Goal: Register for event/course

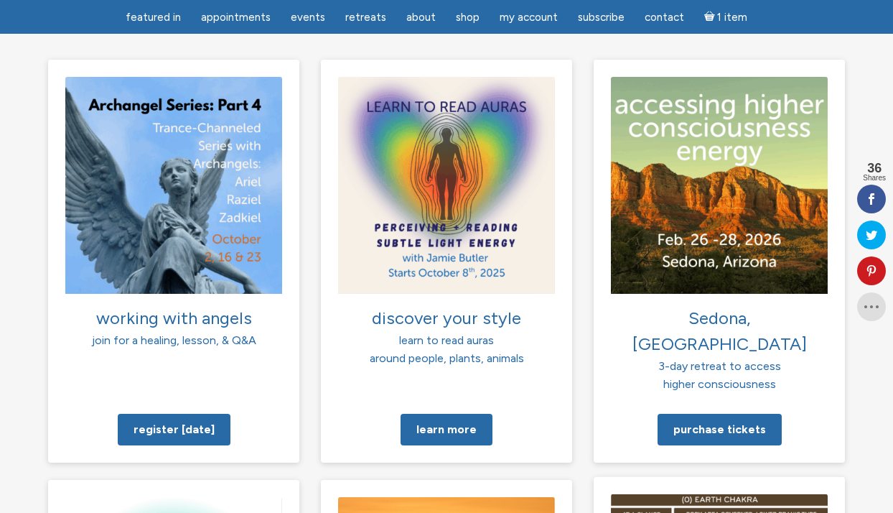
scroll to position [989, 0]
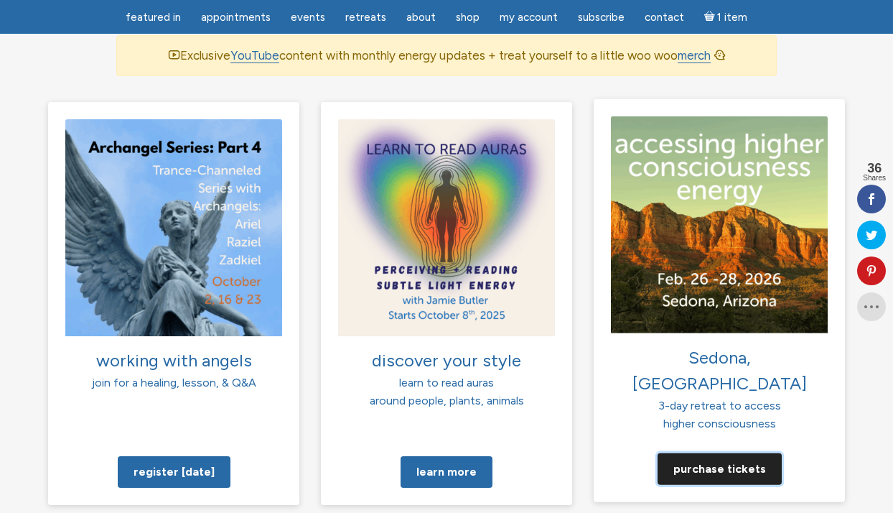
click at [712, 452] on link "Purchase tickets" at bounding box center [720, 468] width 124 height 32
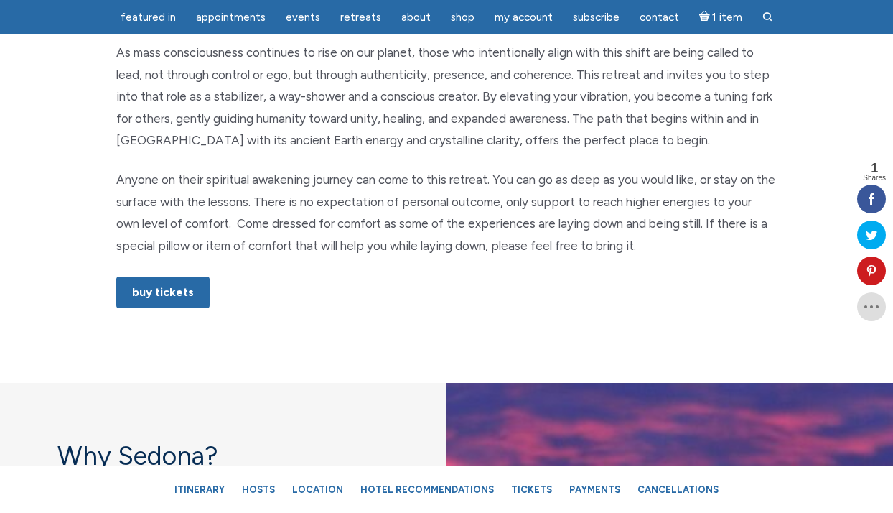
scroll to position [844, 0]
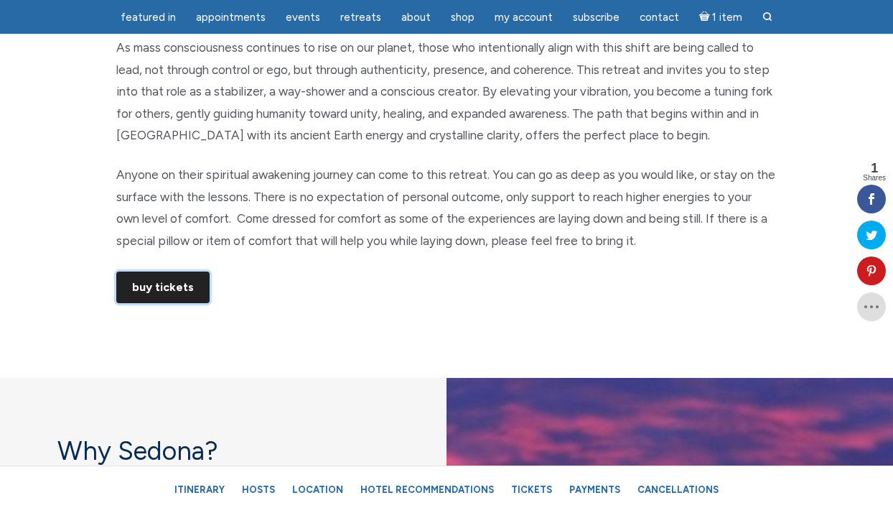
click at [204, 284] on link "Buy Tickets" at bounding box center [162, 287] width 93 height 32
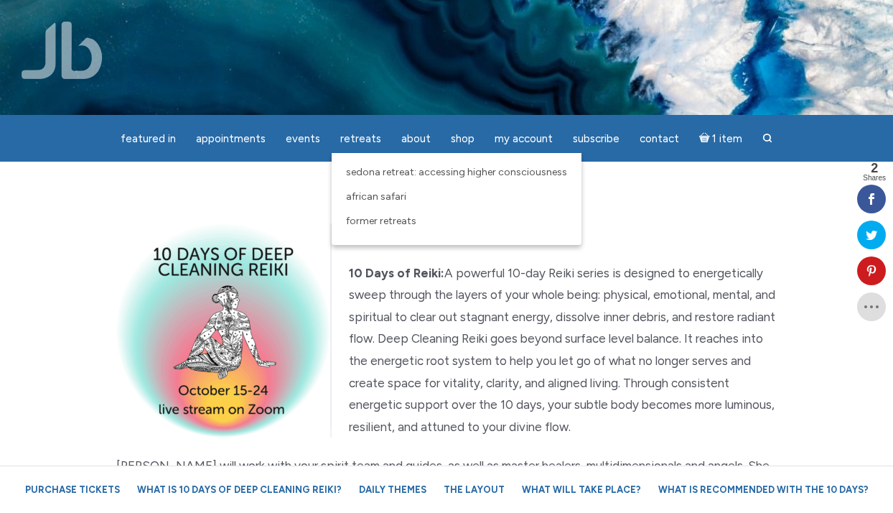
scroll to position [1, 0]
